Goal: Transaction & Acquisition: Purchase product/service

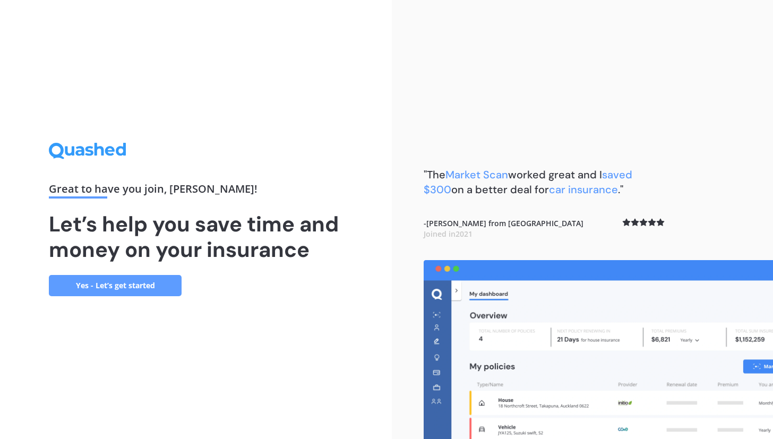
click at [148, 290] on link "Yes - Let’s get started" at bounding box center [115, 285] width 133 height 21
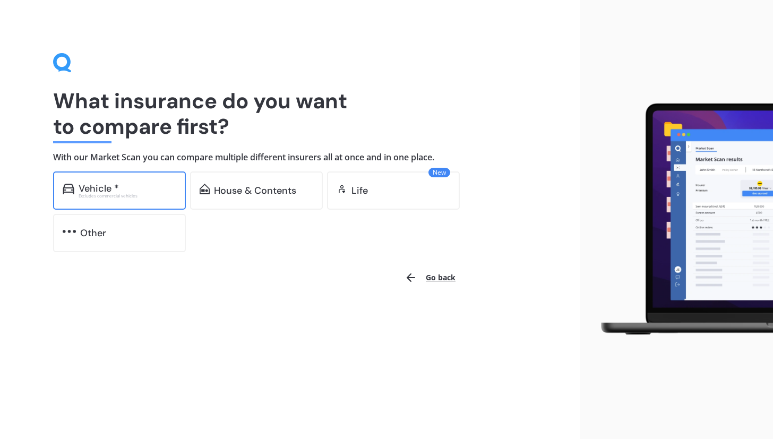
click at [152, 190] on div "Vehicle *" at bounding box center [128, 188] width 98 height 11
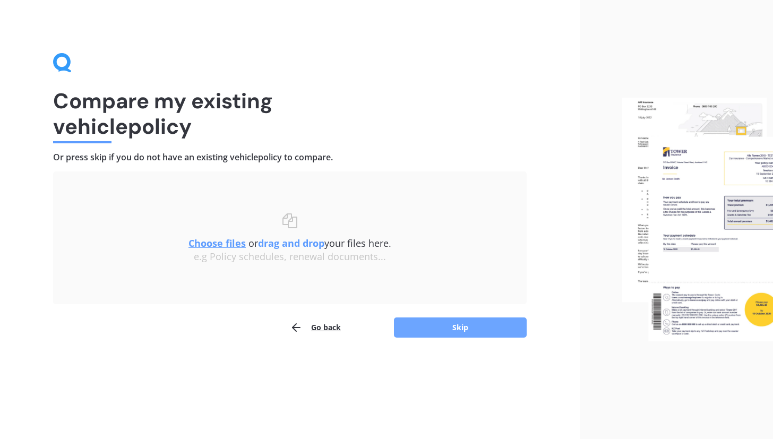
click at [475, 331] on button "Skip" at bounding box center [460, 327] width 133 height 20
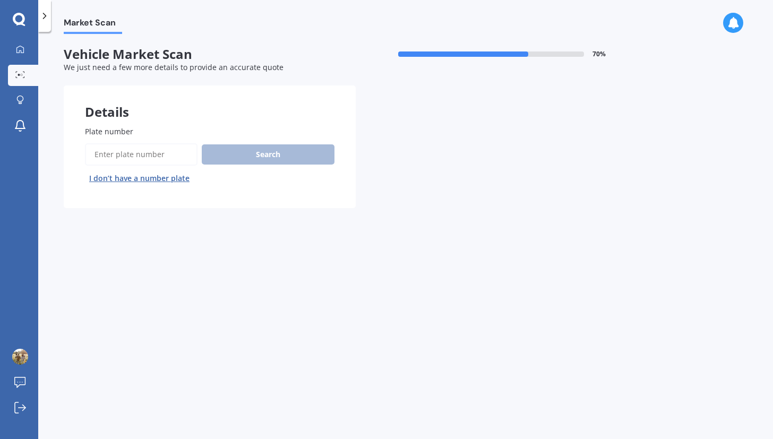
click at [187, 159] on input "Plate number" at bounding box center [141, 154] width 113 height 22
type input "JJZ861"
click at [317, 154] on button "Search" at bounding box center [268, 154] width 133 height 20
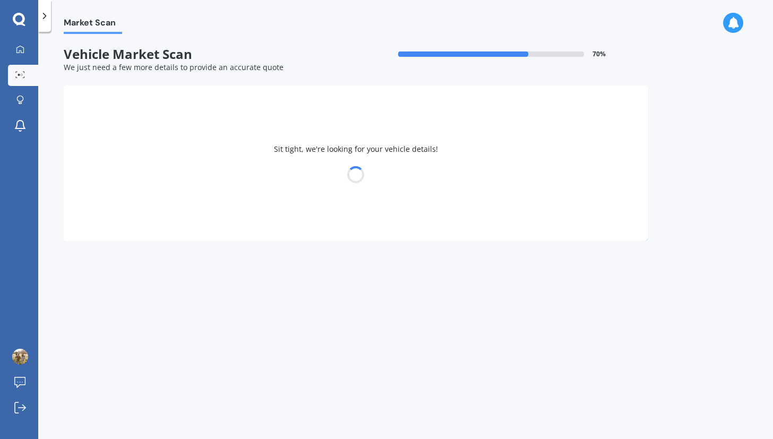
select select "NISSAN"
select select "PATHFINDER"
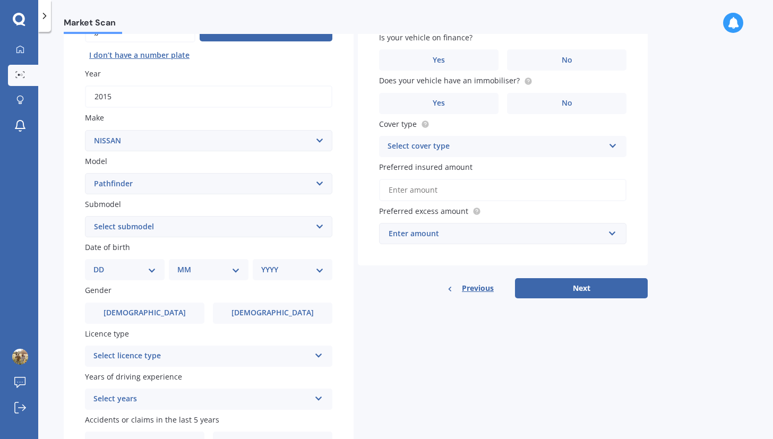
scroll to position [127, 0]
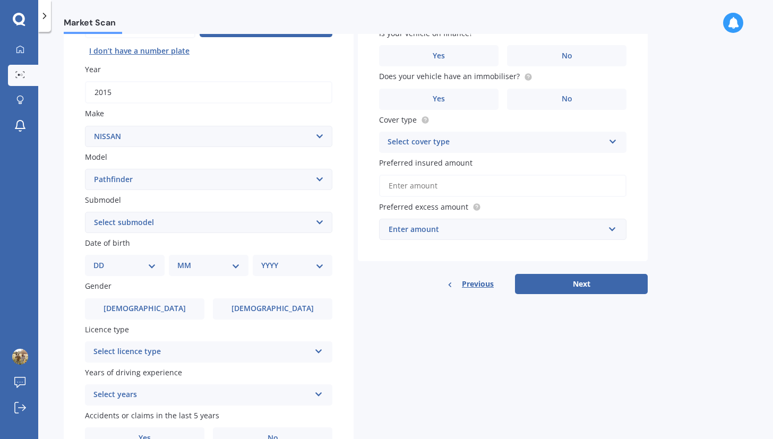
select select "TI 4WD PETROL"
click option "Ti 4WD petrol" at bounding box center [0, 0] width 0 height 0
click at [93, 260] on select "DD 01 02 03 04 05 06 07 08 09 10 11 12 13 14 15 16 17 18 19 20 21 22 23 24 25 2…" at bounding box center [124, 266] width 63 height 12
select select "03"
click option "03" at bounding box center [0, 0] width 0 height 0
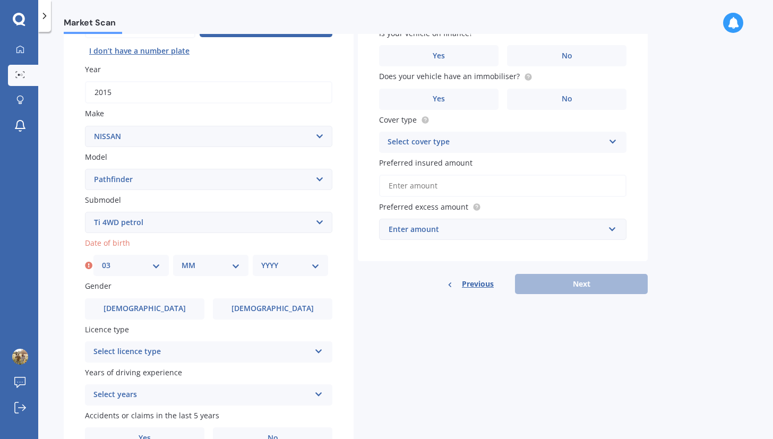
select select "10"
click option "10" at bounding box center [0, 0] width 0 height 0
click at [261, 260] on select "YYYY 2025 2024 2023 2022 2021 2020 2019 2018 2017 2016 2015 2014 2013 2012 2011…" at bounding box center [290, 266] width 58 height 12
select select "1983"
click option "1983" at bounding box center [0, 0] width 0 height 0
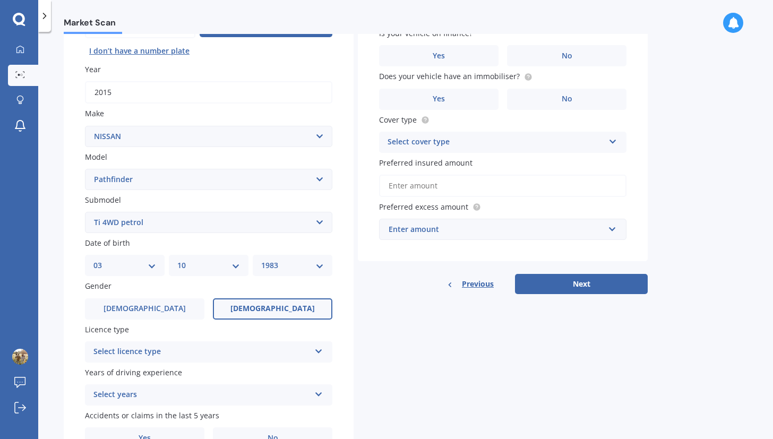
click at [260, 303] on label "[DEMOGRAPHIC_DATA]" at bounding box center [272, 308] width 119 height 21
click at [0, 0] on input "[DEMOGRAPHIC_DATA]" at bounding box center [0, 0] width 0 height 0
click at [219, 354] on div "Select licence type" at bounding box center [201, 351] width 217 height 13
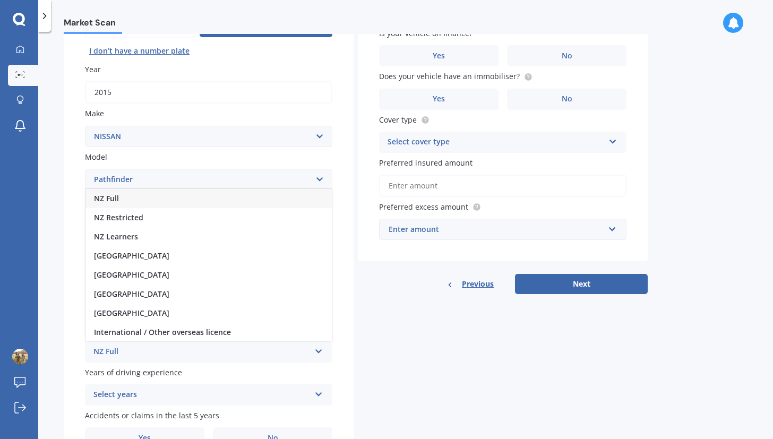
click at [171, 198] on div "NZ Full" at bounding box center [208, 198] width 246 height 19
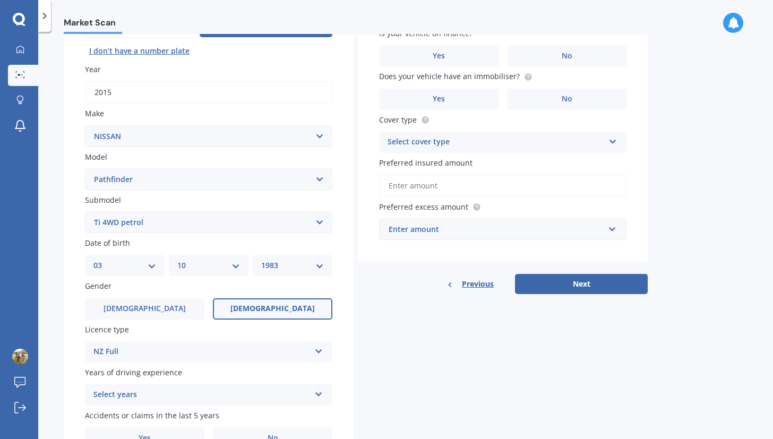
click at [177, 396] on div "Select years" at bounding box center [201, 394] width 217 height 13
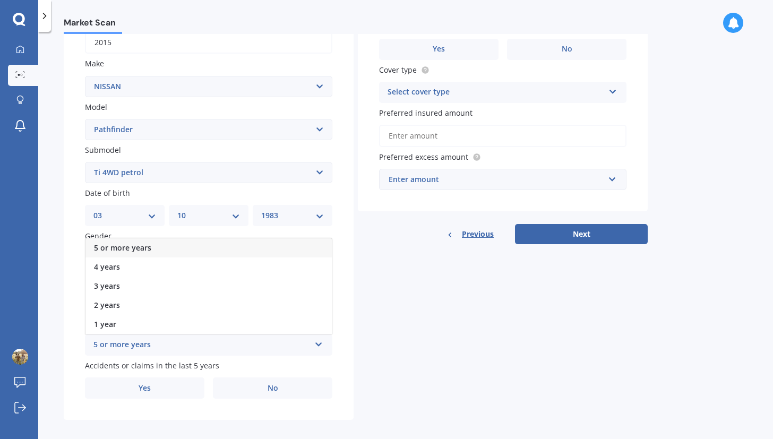
scroll to position [186, 0]
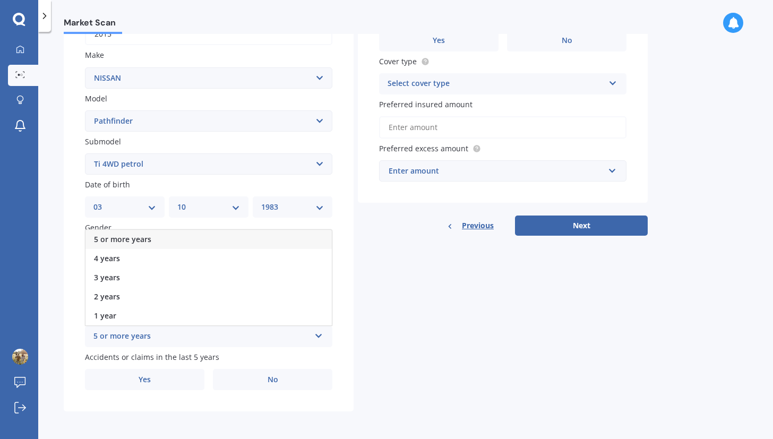
click at [159, 240] on div "5 or more years" at bounding box center [208, 239] width 246 height 19
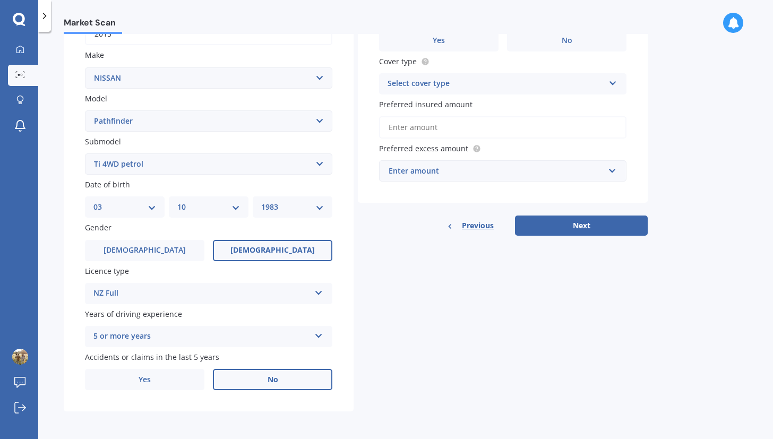
click at [267, 377] on label "No" at bounding box center [272, 379] width 119 height 21
click at [0, 0] on input "No" at bounding box center [0, 0] width 0 height 0
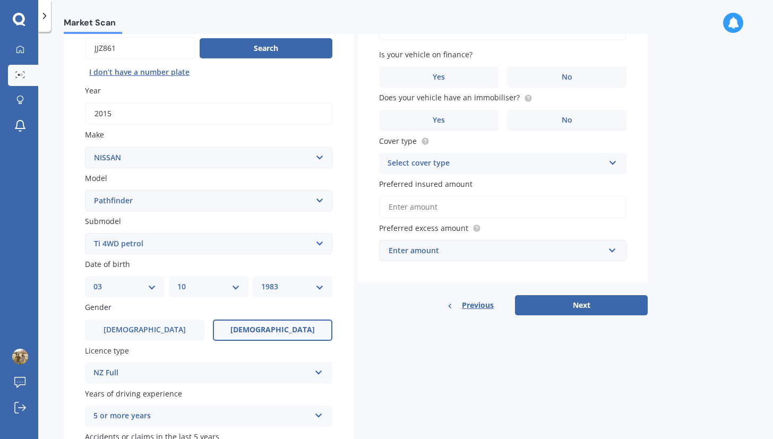
scroll to position [0, 0]
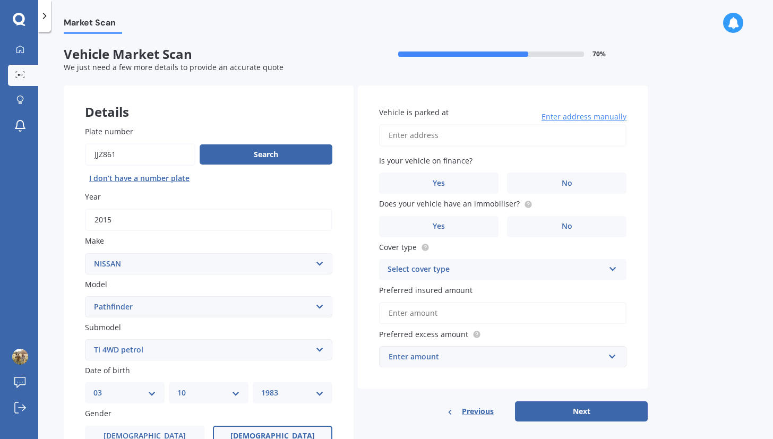
click at [433, 132] on input "Vehicle is parked at" at bounding box center [502, 135] width 247 height 22
type input "[STREET_ADDRESS]"
click at [549, 188] on label "No" at bounding box center [566, 182] width 119 height 21
click at [0, 0] on input "No" at bounding box center [0, 0] width 0 height 0
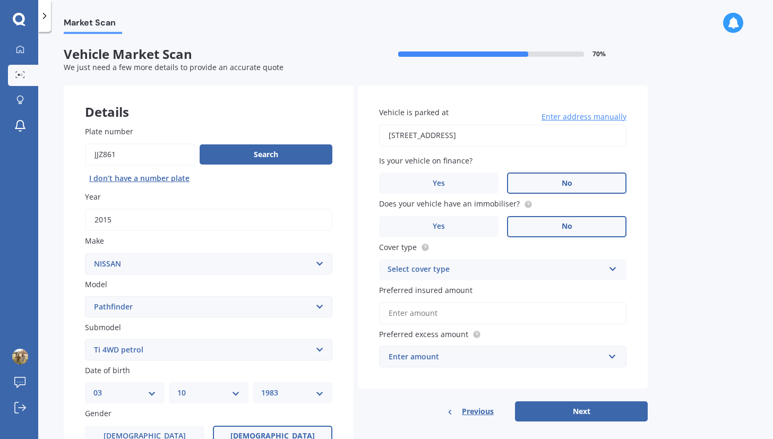
click at [555, 229] on label "No" at bounding box center [566, 226] width 119 height 21
click at [0, 0] on input "No" at bounding box center [0, 0] width 0 height 0
click at [528, 267] on div "Select cover type" at bounding box center [495, 269] width 217 height 13
click at [504, 288] on div "Comprehensive" at bounding box center [502, 290] width 246 height 19
click at [458, 310] on input "Preferred insured amount" at bounding box center [502, 313] width 247 height 22
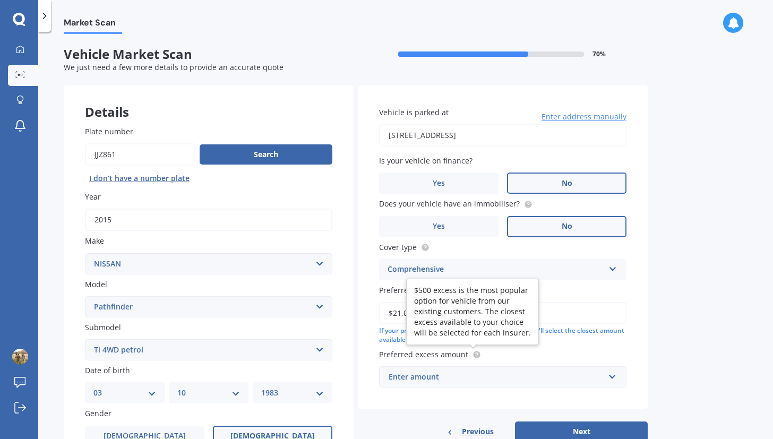
type input "$21,000"
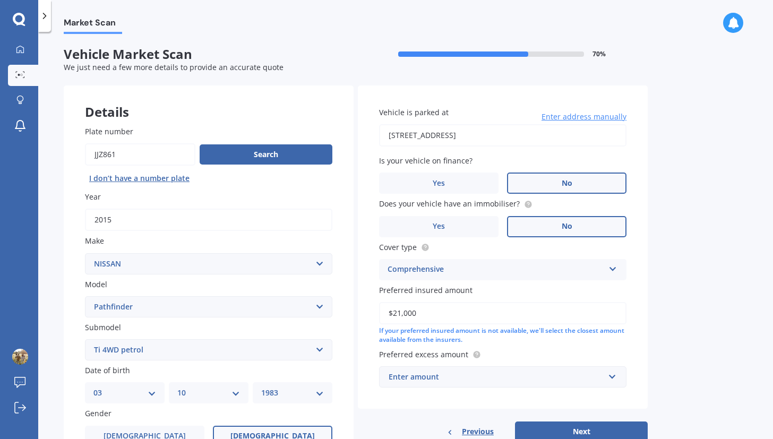
click at [467, 377] on div "Enter amount" at bounding box center [495, 377] width 215 height 12
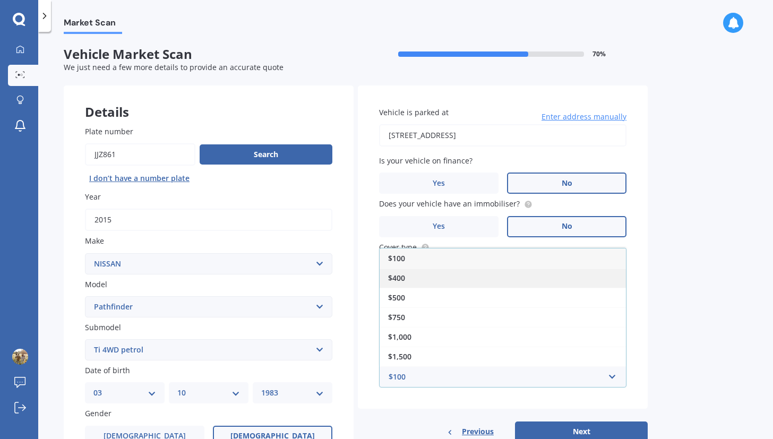
click at [427, 276] on div "$400" at bounding box center [502, 278] width 246 height 20
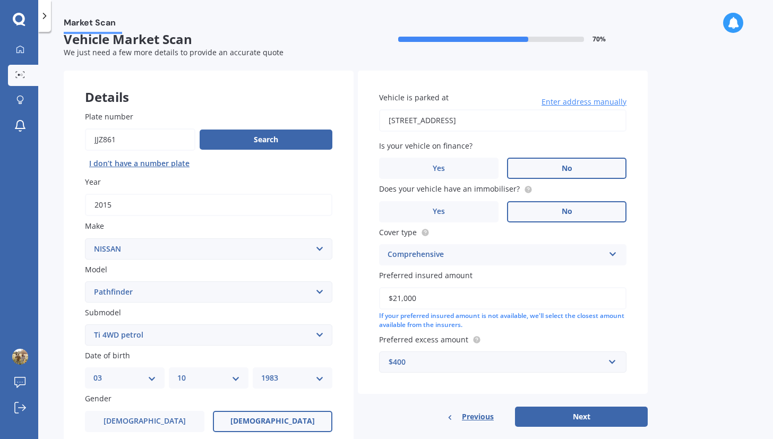
scroll to position [159, 0]
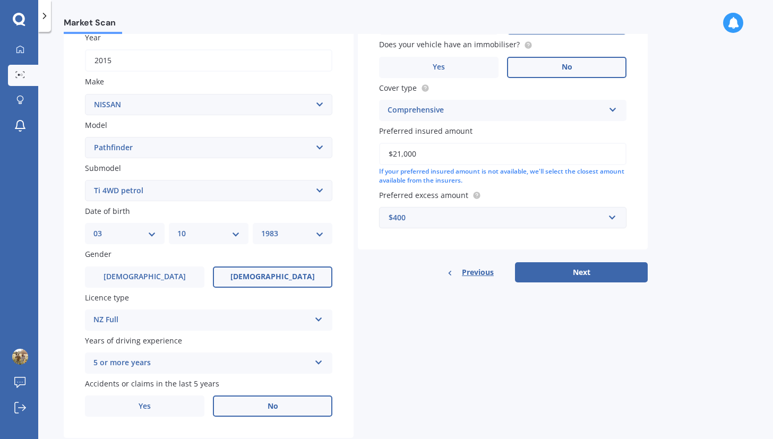
click at [444, 220] on div "$400" at bounding box center [495, 218] width 215 height 12
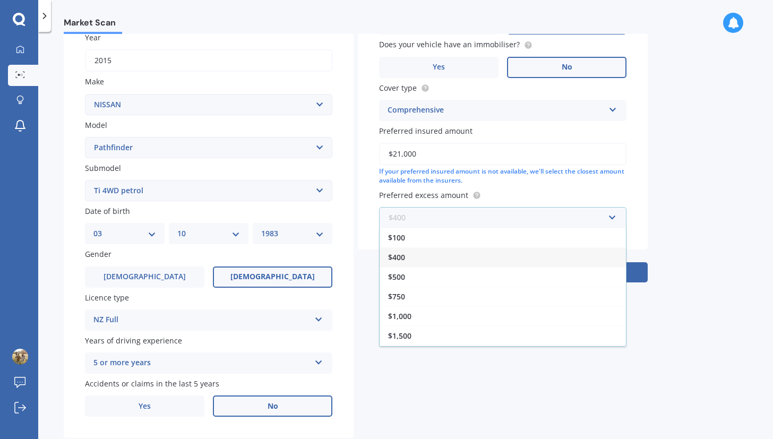
click at [444, 220] on input "text" at bounding box center [499, 217] width 238 height 20
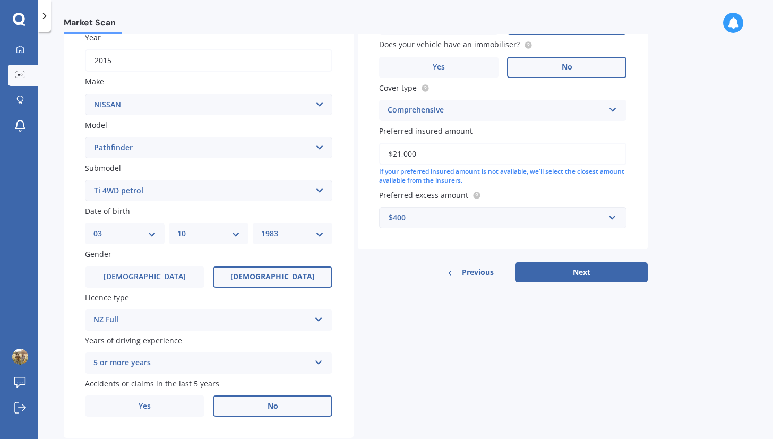
click at [699, 201] on div "Market Scan Vehicle Market Scan 70 % We just need a few more details to provide…" at bounding box center [405, 237] width 734 height 407
click at [578, 276] on button "Next" at bounding box center [581, 272] width 133 height 20
select select "03"
select select "10"
select select "1983"
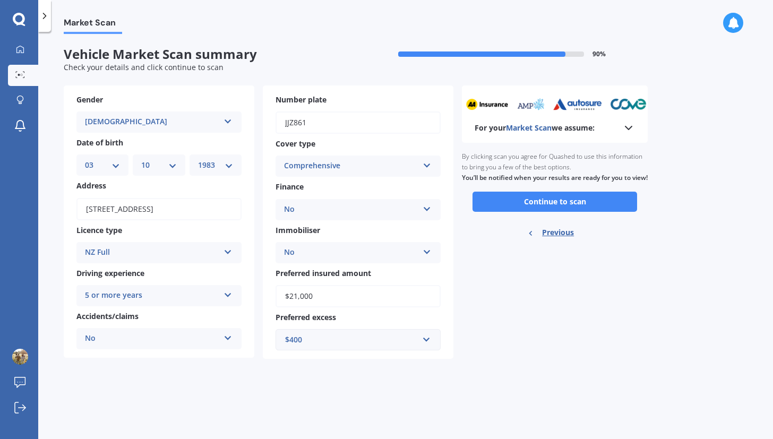
scroll to position [0, 0]
click at [600, 210] on button "Continue to scan" at bounding box center [554, 202] width 165 height 20
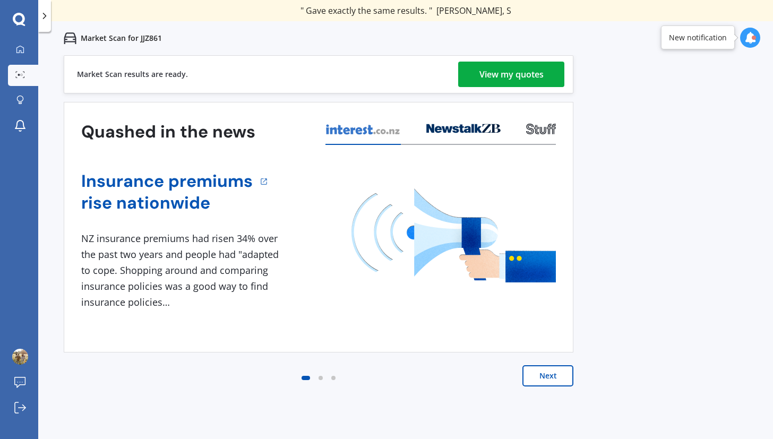
click at [518, 80] on div "View my quotes" at bounding box center [511, 74] width 64 height 25
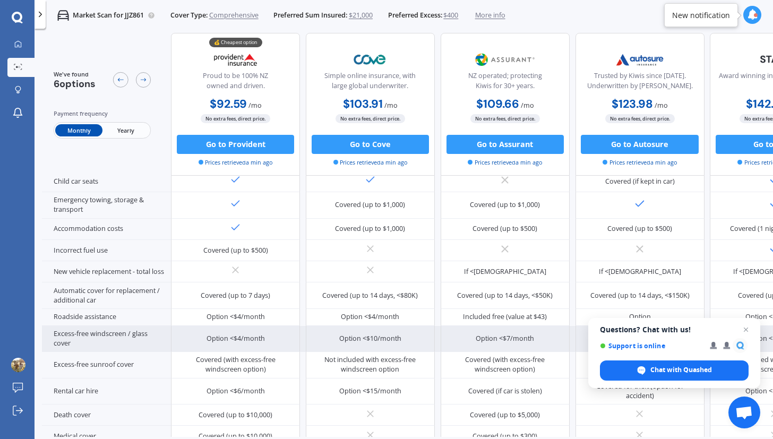
scroll to position [223, 0]
click at [402, 337] on div "Option <$10/month" at bounding box center [370, 338] width 129 height 27
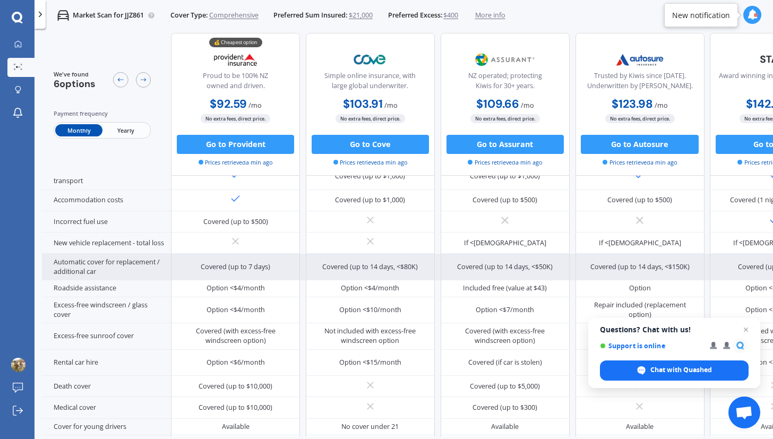
scroll to position [276, 0]
